Goal: Task Accomplishment & Management: Complete application form

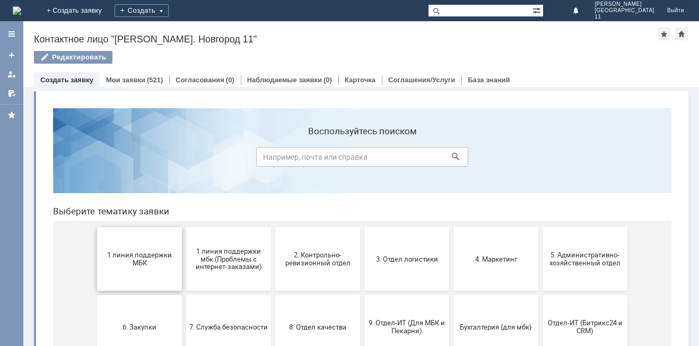
click at [143, 262] on span "1 линия поддержки МБК" at bounding box center [139, 259] width 78 height 16
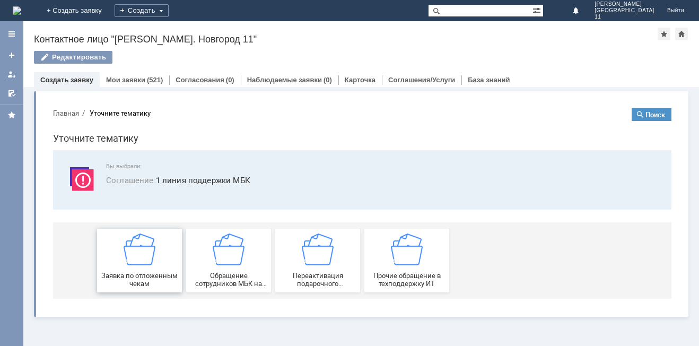
click at [140, 272] on span "Заявка по отложенным чекам" at bounding box center [139, 279] width 78 height 16
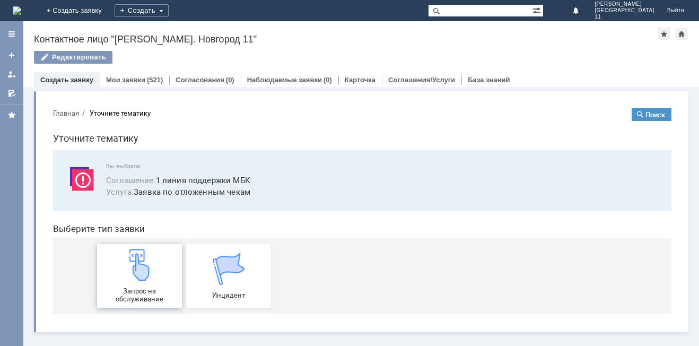
click at [138, 275] on img at bounding box center [140, 265] width 32 height 32
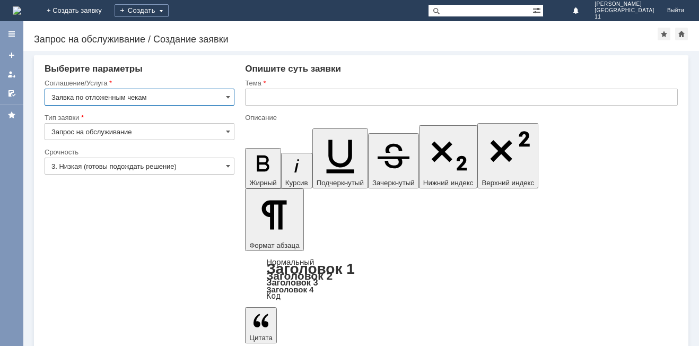
click at [277, 96] on input "text" at bounding box center [461, 97] width 433 height 17
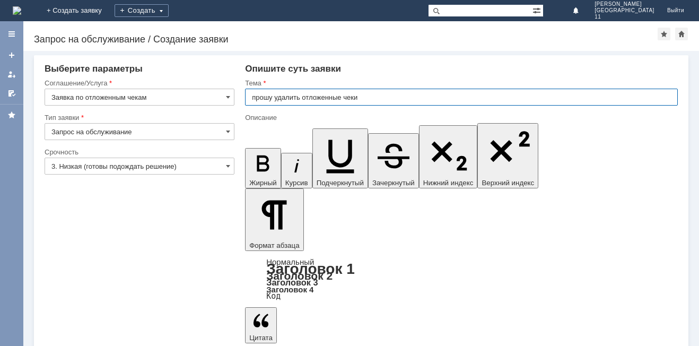
type input "прошу удалить отложенные чеки"
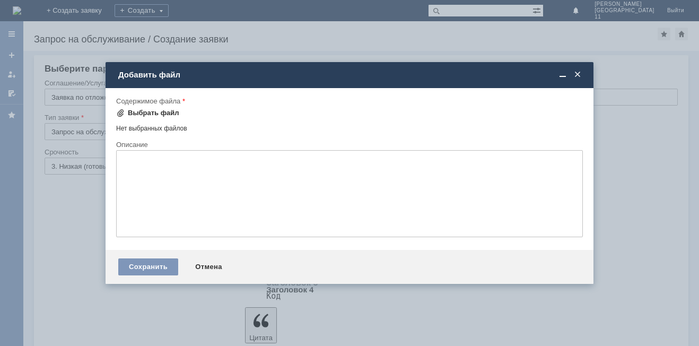
click at [138, 116] on div "Выбрать файл" at bounding box center [153, 113] width 51 height 8
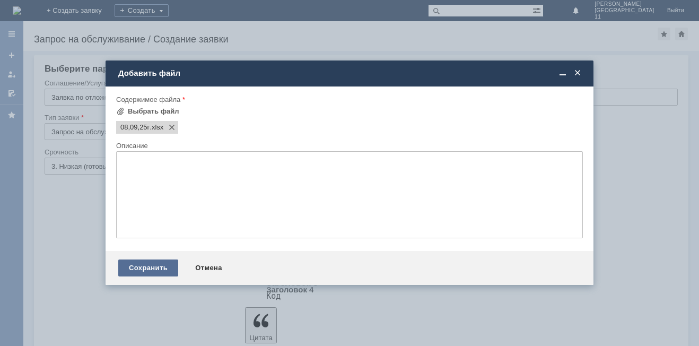
click at [155, 262] on div "Сохранить" at bounding box center [148, 267] width 60 height 17
